Goal: Task Accomplishment & Management: Use online tool/utility

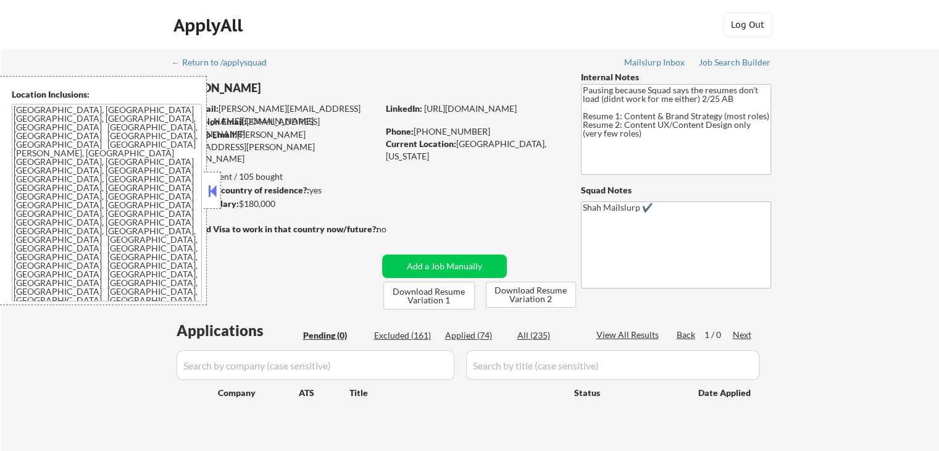
click at [209, 188] on button at bounding box center [213, 190] width 14 height 19
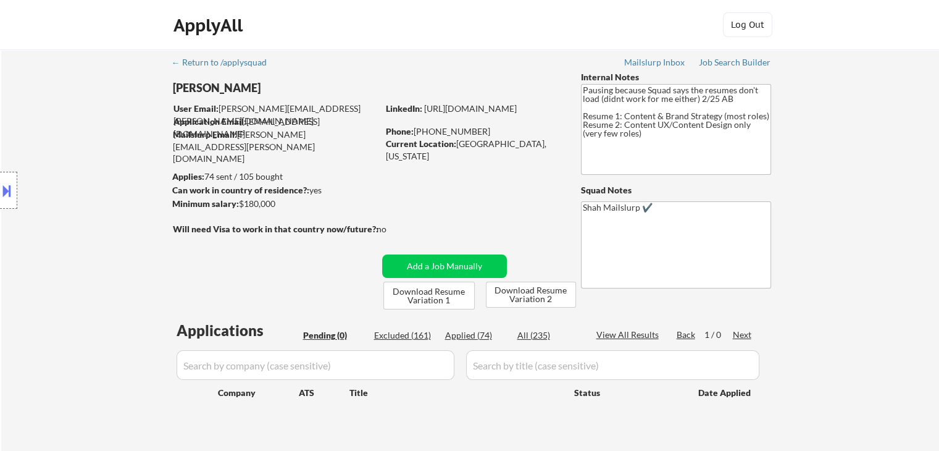
drag, startPoint x: 714, startPoint y: 62, endPoint x: 757, endPoint y: 116, distance: 69.3
click at [835, 296] on div "← Return to /applysquad Mailslurp Inbox Job Search Builder Lori McNabb User Ema…" at bounding box center [470, 255] width 938 height 412
click at [734, 66] on div "Job Search Builder" at bounding box center [735, 62] width 72 height 9
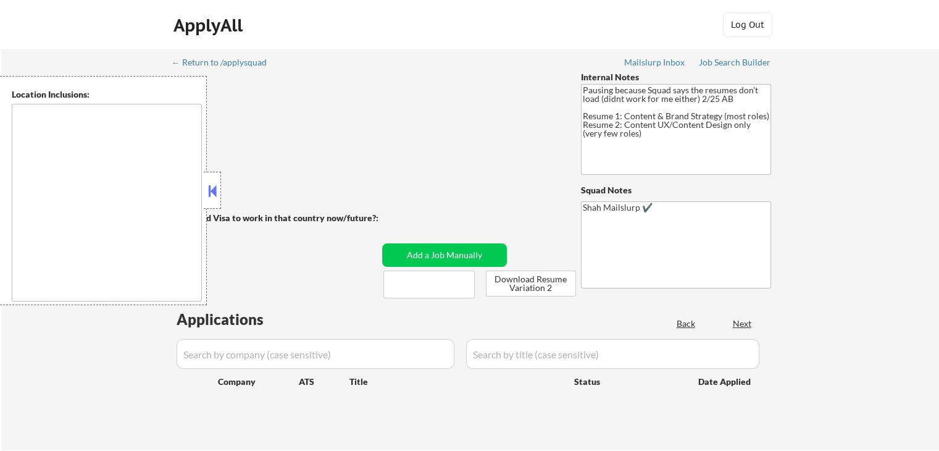
type textarea "[GEOGRAPHIC_DATA], [GEOGRAPHIC_DATA] [GEOGRAPHIC_DATA], [GEOGRAPHIC_DATA], [GEO…"
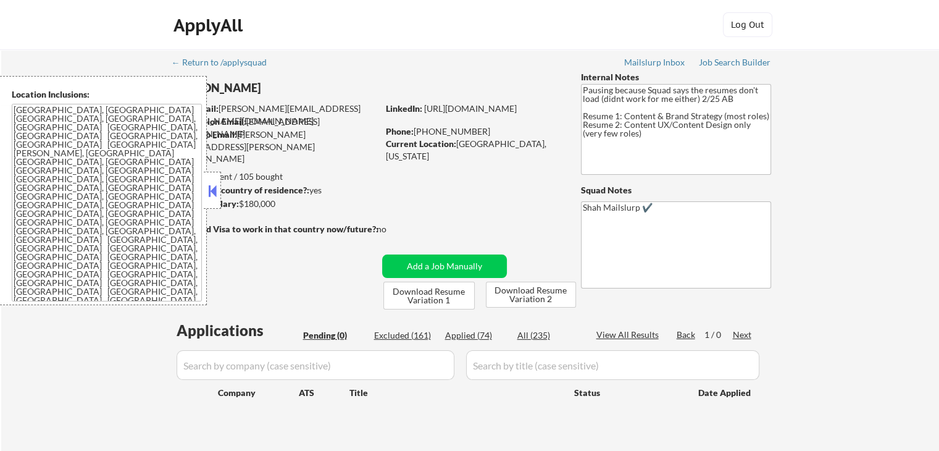
click at [893, 183] on div "← Return to /applysquad Mailslurp Inbox Job Search Builder [PERSON_NAME] User E…" at bounding box center [470, 255] width 938 height 412
click at [884, 185] on div "← Return to /applysquad Mailslurp Inbox Job Search Builder [PERSON_NAME] User E…" at bounding box center [470, 255] width 938 height 412
click at [875, 183] on div "← Return to /applysquad Mailslurp Inbox Job Search Builder [PERSON_NAME] User E…" at bounding box center [470, 255] width 938 height 412
click at [874, 190] on div "← Return to /applysquad Mailslurp Inbox Job Search Builder [PERSON_NAME] User E…" at bounding box center [470, 255] width 938 height 412
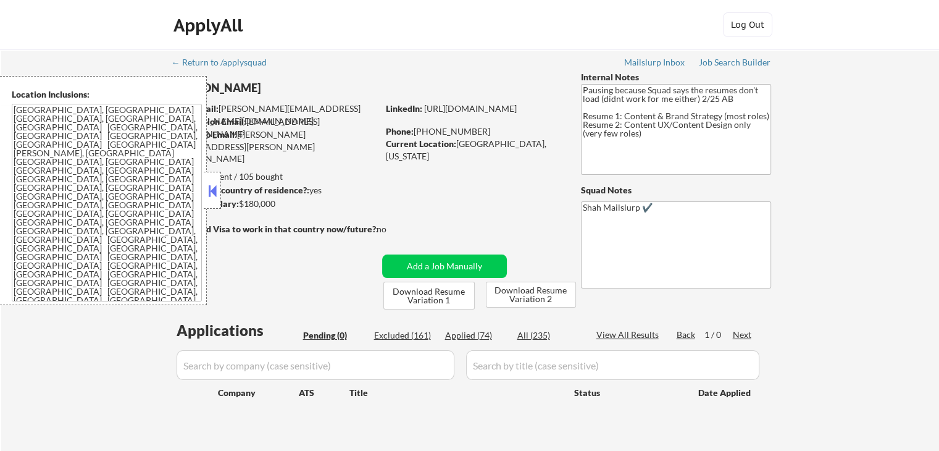
click at [874, 190] on div "← Return to /applysquad Mailslurp Inbox Job Search Builder [PERSON_NAME] User E…" at bounding box center [470, 255] width 938 height 412
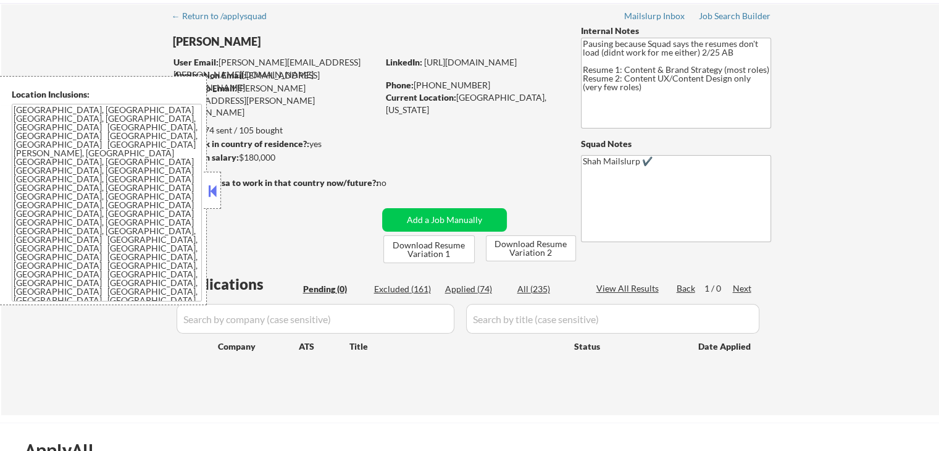
scroll to position [123, 0]
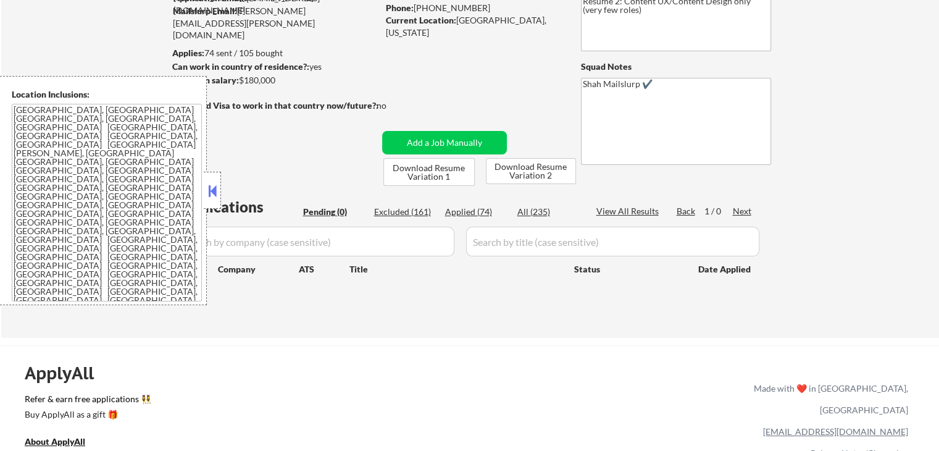
click at [817, 188] on div "← Return to /applysquad Mailslurp Inbox Job Search Builder Lori McNabb User Ema…" at bounding box center [470, 132] width 938 height 412
click at [818, 188] on div "← Return to /applysquad Mailslurp Inbox Job Search Builder Lori McNabb User Ema…" at bounding box center [470, 132] width 938 height 412
click at [818, 186] on div "← Return to /applysquad Mailslurp Inbox Job Search Builder Lori McNabb User Ema…" at bounding box center [470, 132] width 938 height 412
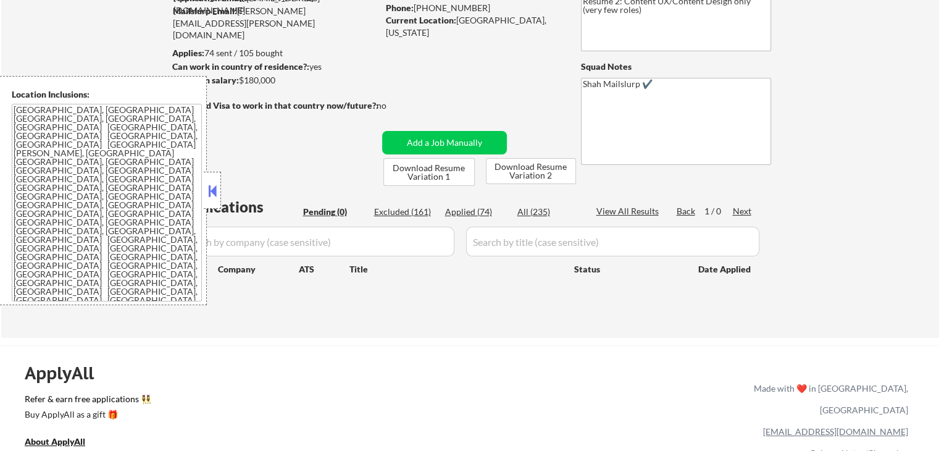
click at [819, 186] on div "← Return to /applysquad Mailslurp Inbox Job Search Builder Lori McNabb User Ema…" at bounding box center [470, 132] width 938 height 412
click at [825, 116] on div "← Return to /applysquad Mailslurp Inbox Job Search Builder Lori McNabb User Ema…" at bounding box center [470, 132] width 938 height 412
click at [825, 115] on div "← Return to /applysquad Mailslurp Inbox Job Search Builder Lori McNabb User Ema…" at bounding box center [470, 132] width 938 height 412
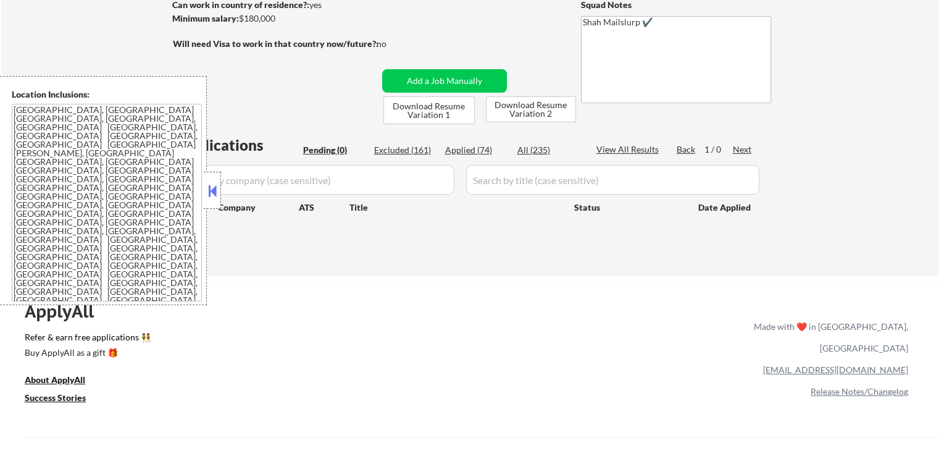
click at [827, 121] on div "← Return to /applysquad Mailslurp Inbox Job Search Builder Lori McNabb User Ema…" at bounding box center [470, 70] width 938 height 412
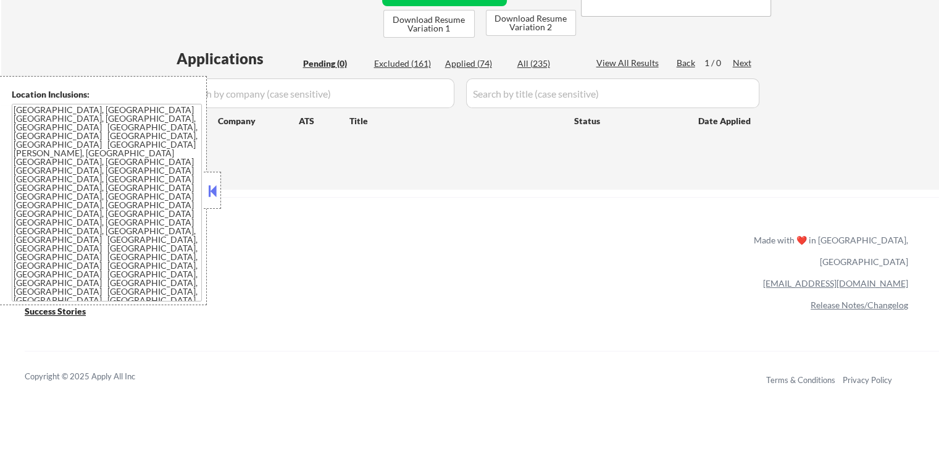
scroll to position [309, 0]
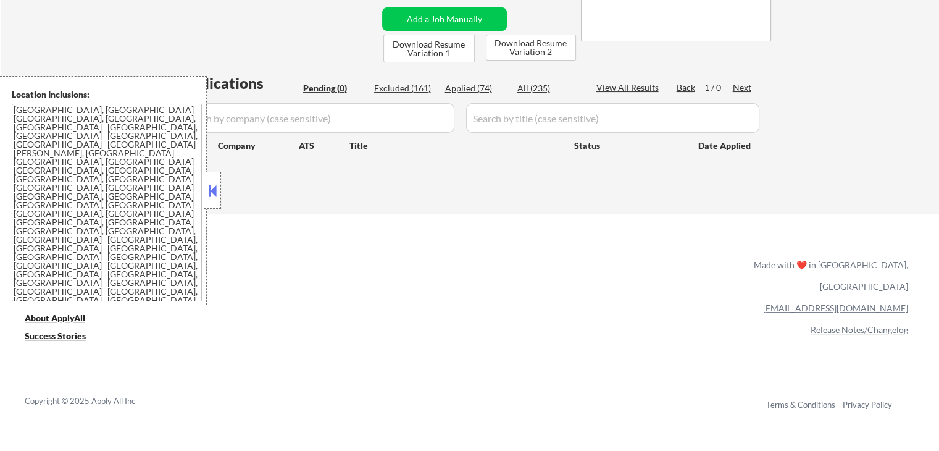
click at [280, 42] on div "← Return to /applysquad Mailslurp Inbox Job Search Builder Lori McNabb User Ema…" at bounding box center [470, 3] width 616 height 402
click at [242, 48] on div "← Return to /applysquad Mailslurp Inbox Job Search Builder Lori McNabb User Ema…" at bounding box center [470, 3] width 616 height 402
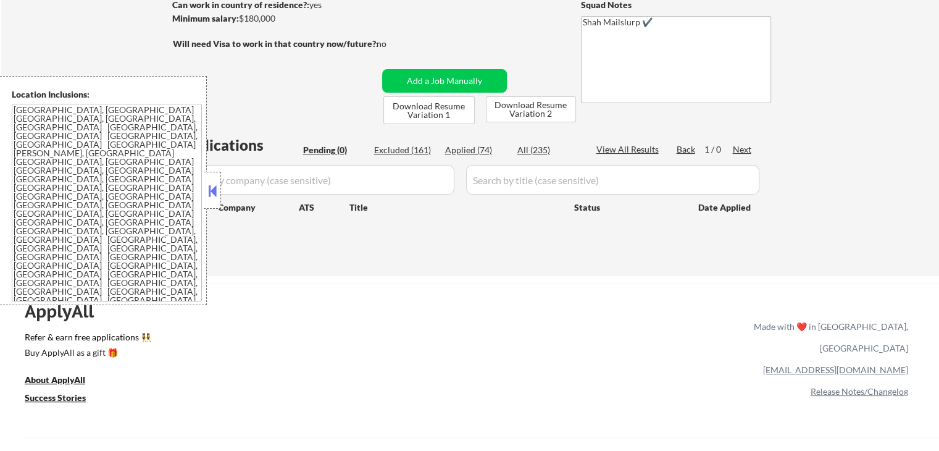
click at [241, 46] on strong "Will need Visa to work in that country now/future?:" at bounding box center [276, 43] width 206 height 10
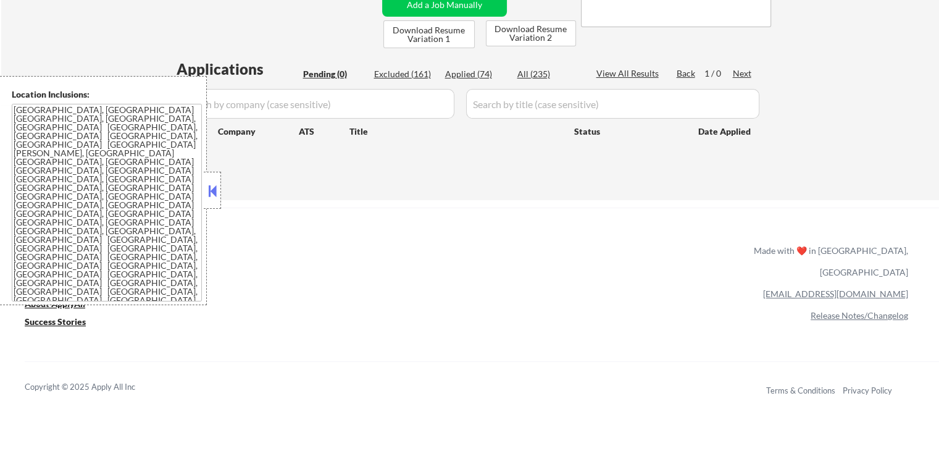
scroll to position [309, 0]
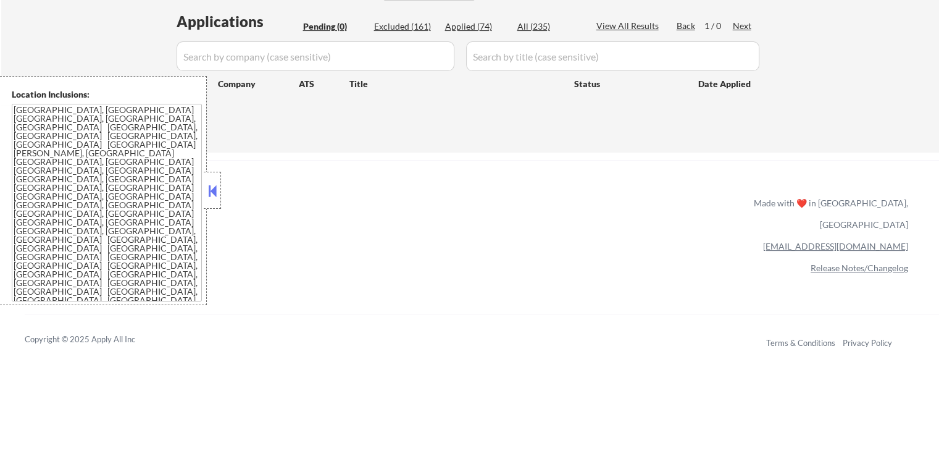
click at [430, 213] on link "Refer & earn free applications 👯‍♀️" at bounding box center [260, 215] width 471 height 13
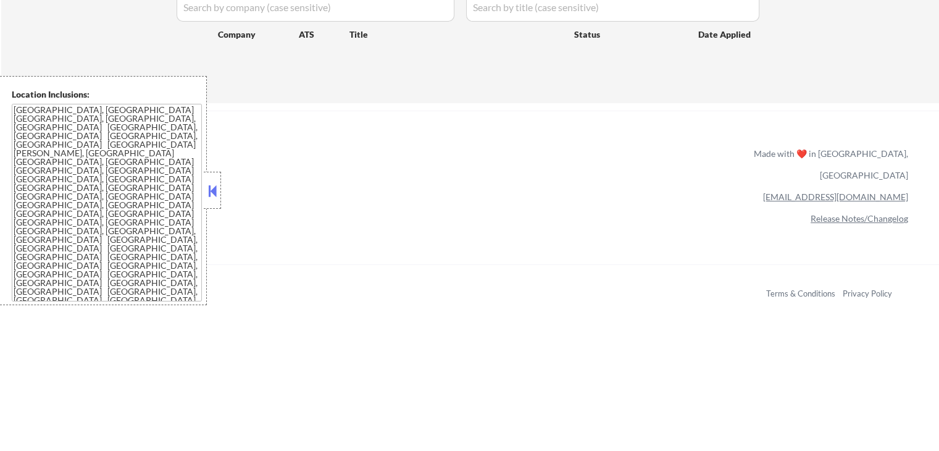
scroll to position [309, 0]
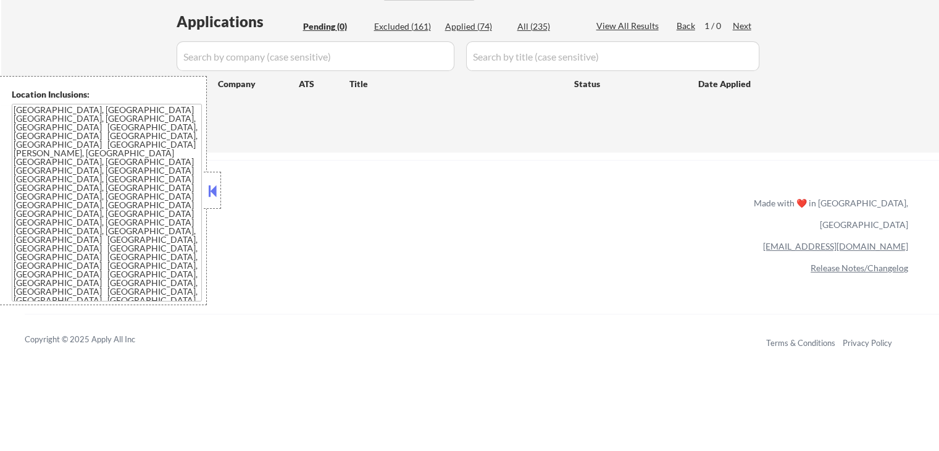
click at [218, 198] on button at bounding box center [213, 190] width 14 height 19
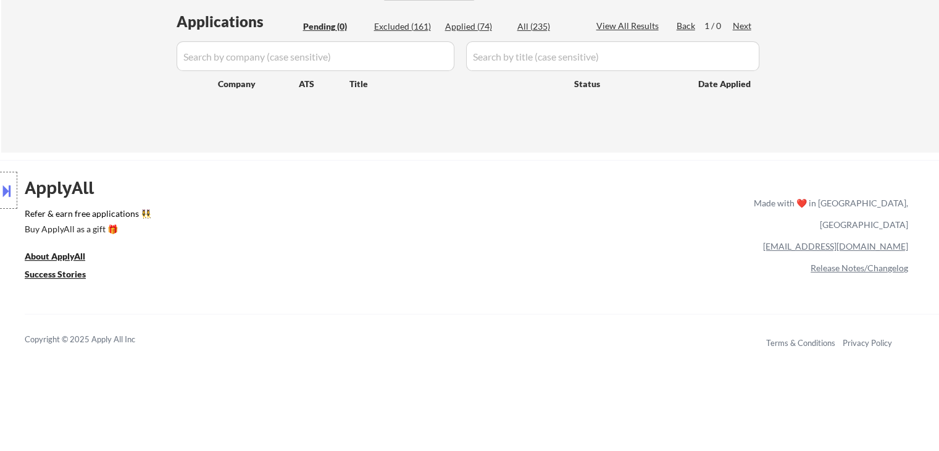
click at [395, 175] on div "ApplyAll Refer & earn free applications 👯‍♀️ Buy ApplyAll as a gift 🎁 About App…" at bounding box center [469, 267] width 939 height 196
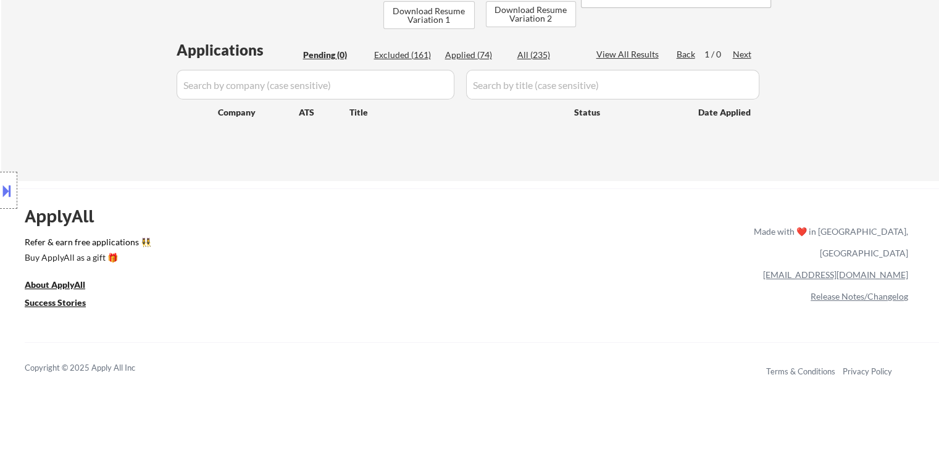
scroll to position [123, 0]
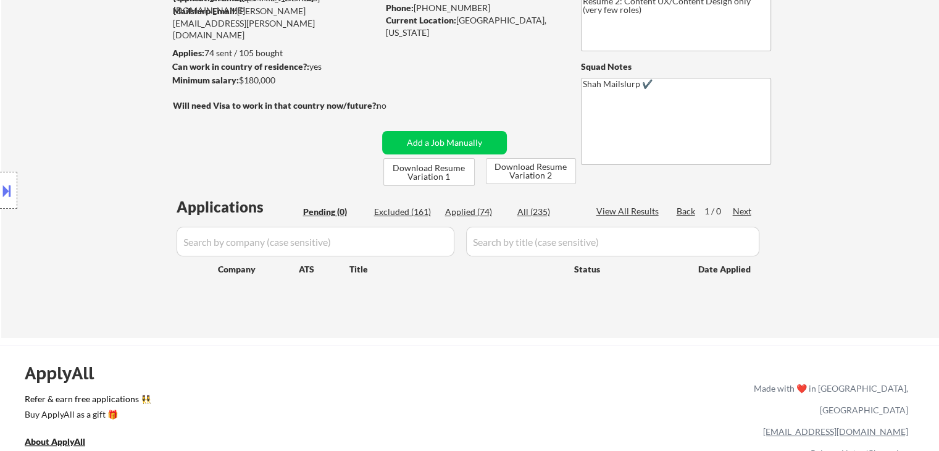
click at [134, 132] on div "Location Inclusions: Charlotte, NC Matthews, NC Mint Hill, NC Pineville, NC Hun…" at bounding box center [110, 190] width 221 height 229
click at [56, 101] on div "Location Inclusions: Charlotte, NC Matthews, NC Mint Hill, NC Pineville, NC Hun…" at bounding box center [110, 190] width 221 height 229
